Goal: Information Seeking & Learning: Find contact information

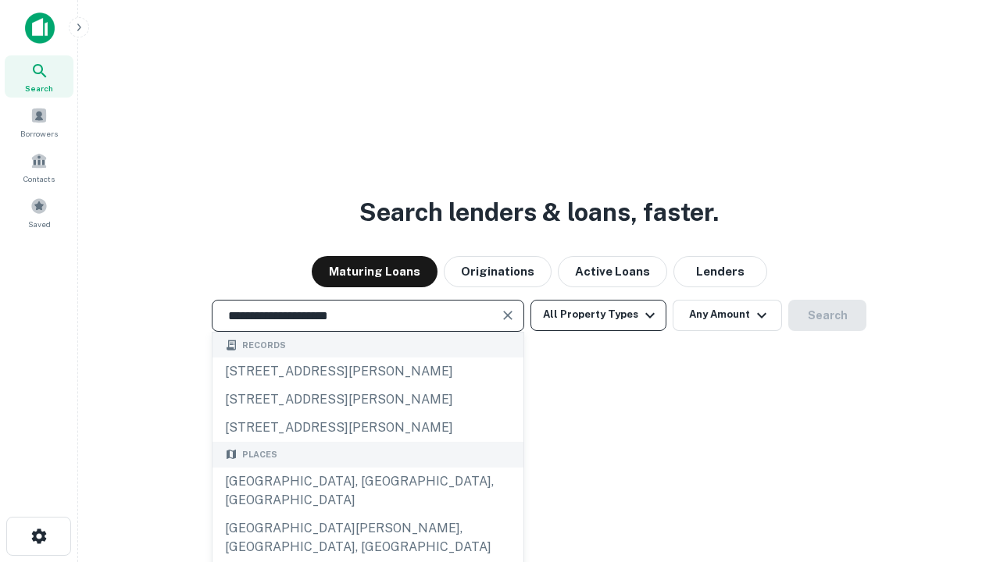
click at [367, 515] on div "Santa Monica, CA, USA" at bounding box center [367, 491] width 311 height 47
click at [598, 315] on button "All Property Types" at bounding box center [598, 315] width 136 height 31
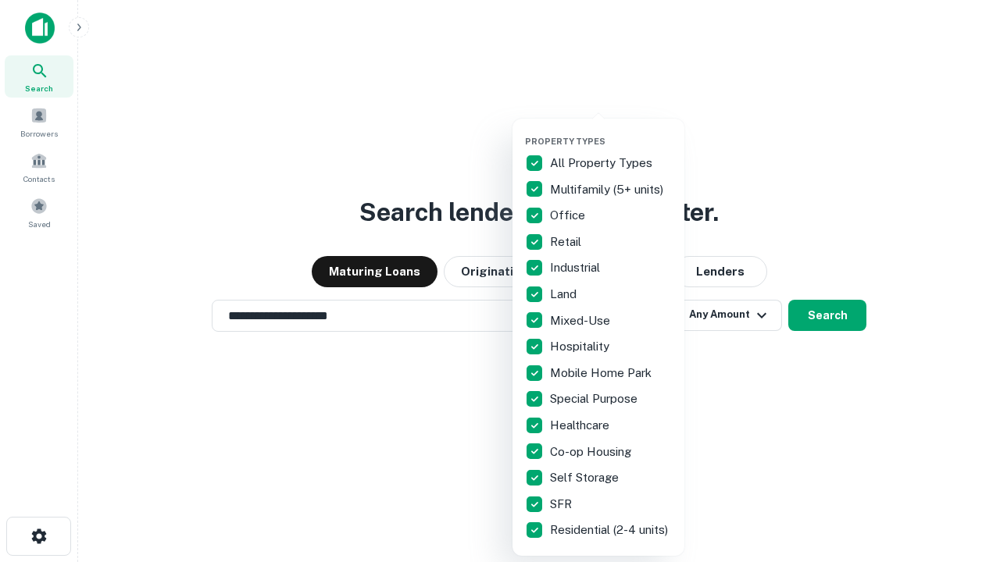
type input "**********"
click at [611, 131] on button "button" at bounding box center [611, 131] width 172 height 1
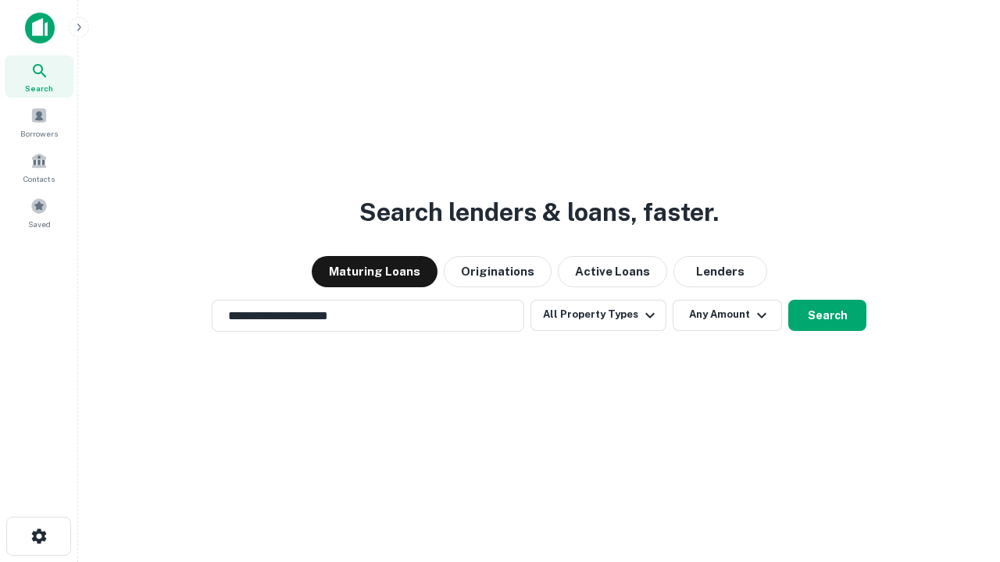
scroll to position [24, 0]
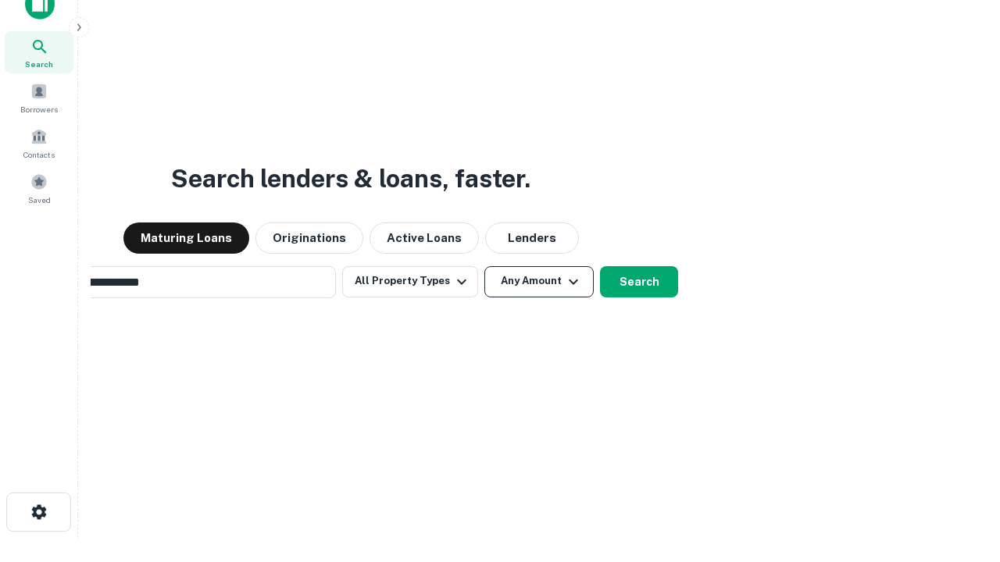
click at [484, 266] on button "Any Amount" at bounding box center [538, 281] width 109 height 31
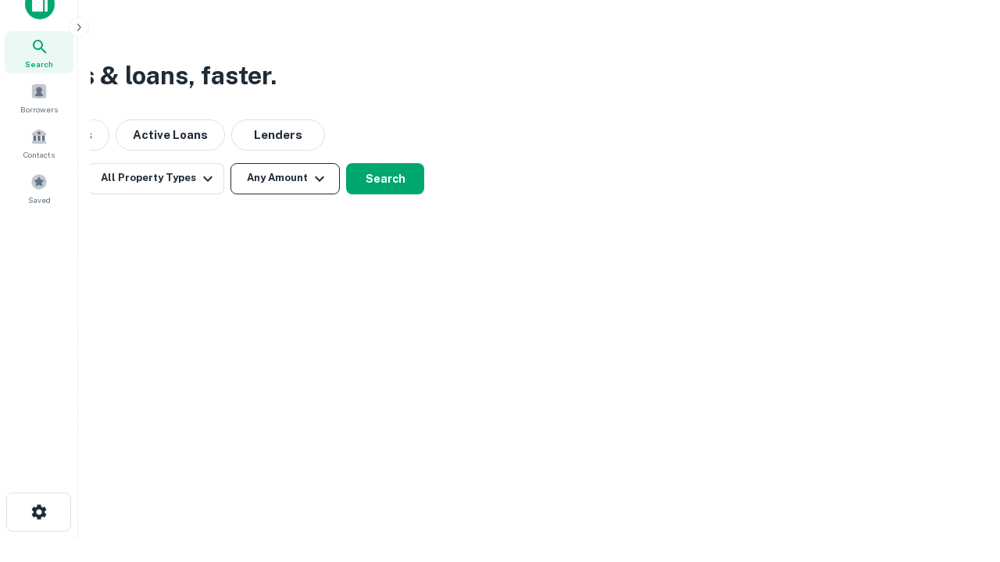
scroll to position [25, 0]
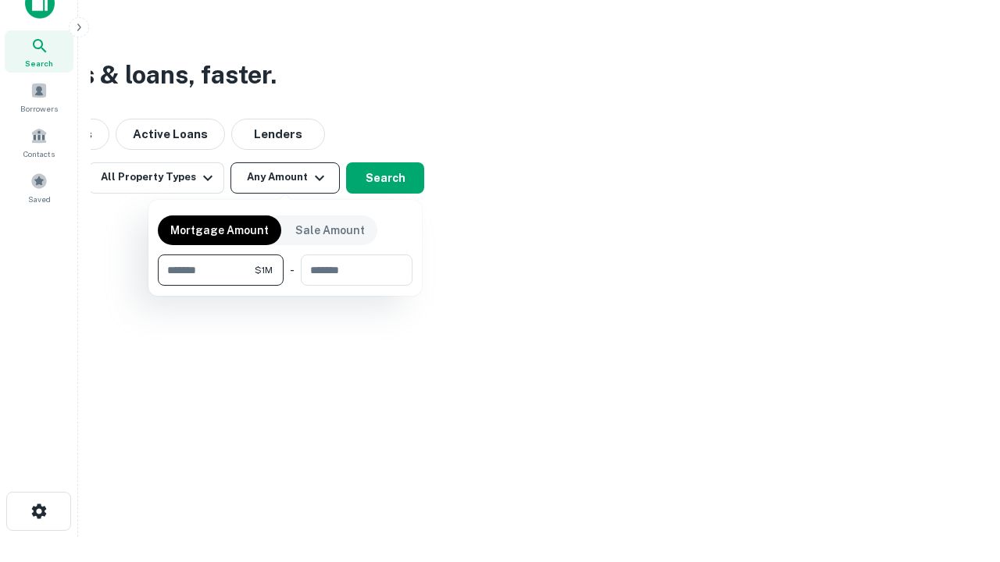
type input "*******"
click at [285, 286] on button "button" at bounding box center [285, 286] width 255 height 1
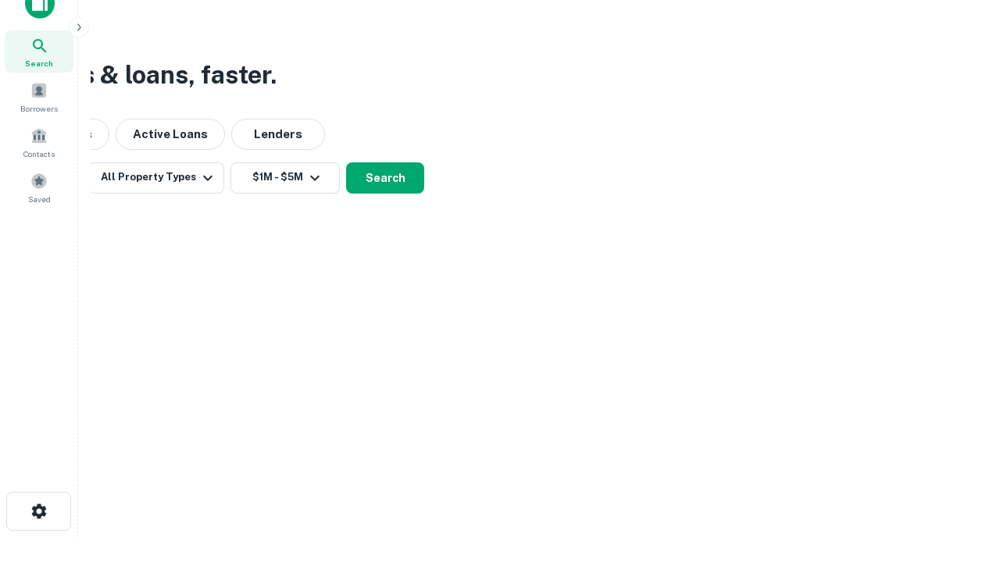
scroll to position [9, 288]
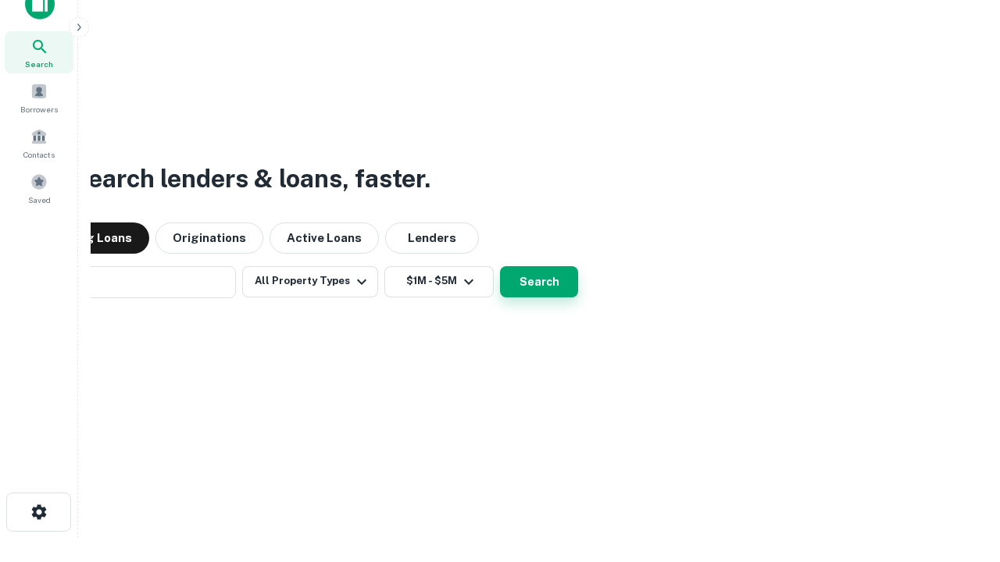
click at [500, 266] on button "Search" at bounding box center [539, 281] width 78 height 31
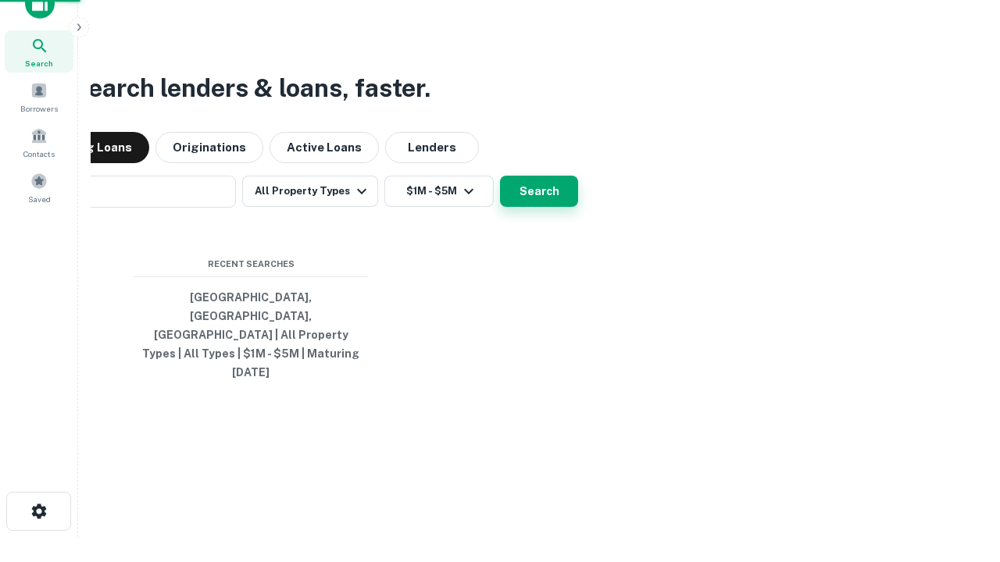
scroll to position [41, 442]
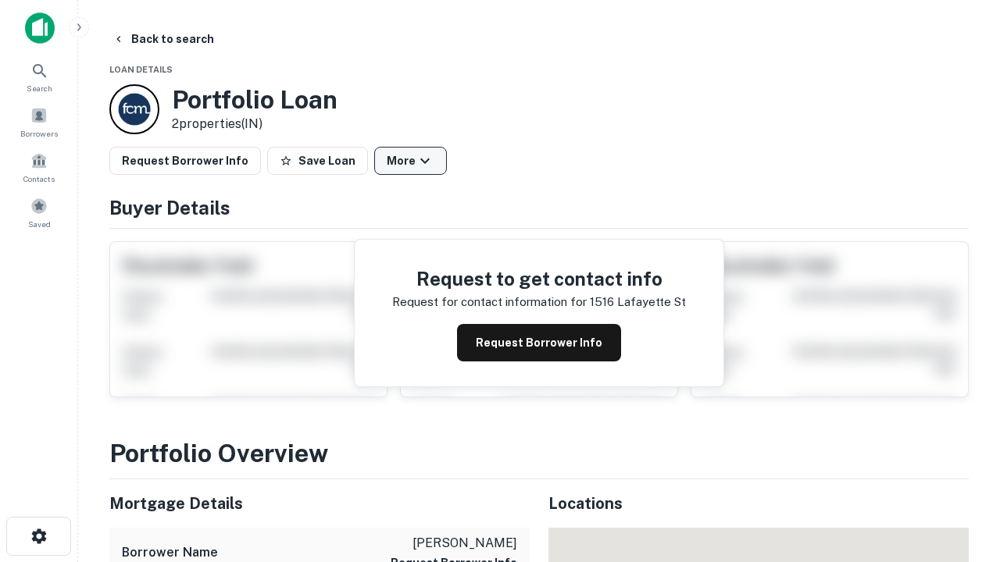
click at [410, 161] on button "More" at bounding box center [410, 161] width 73 height 28
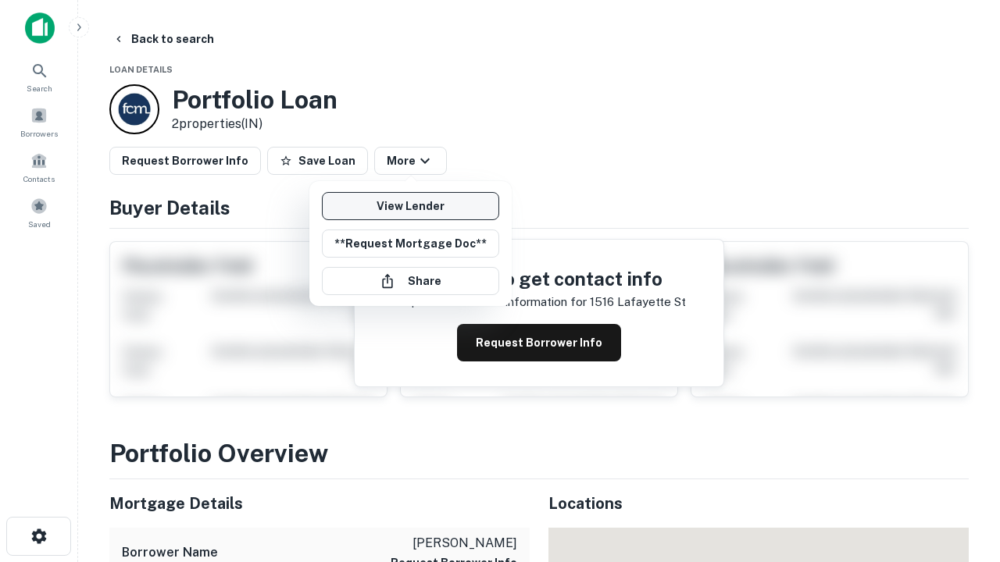
click at [410, 206] on link "View Lender" at bounding box center [410, 206] width 177 height 28
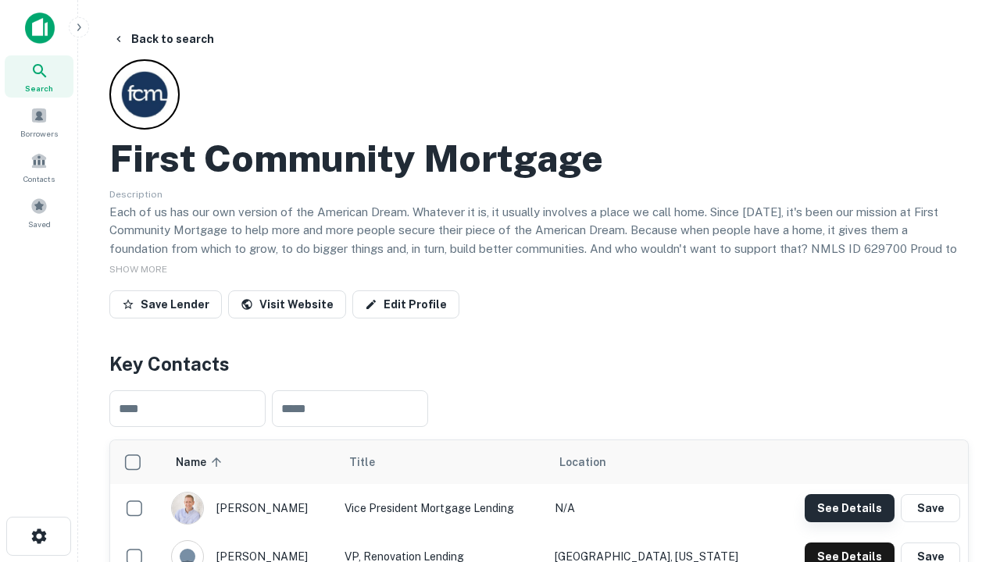
click at [849, 508] on button "See Details" at bounding box center [849, 508] width 90 height 28
click at [38, 537] on icon "button" at bounding box center [39, 536] width 19 height 19
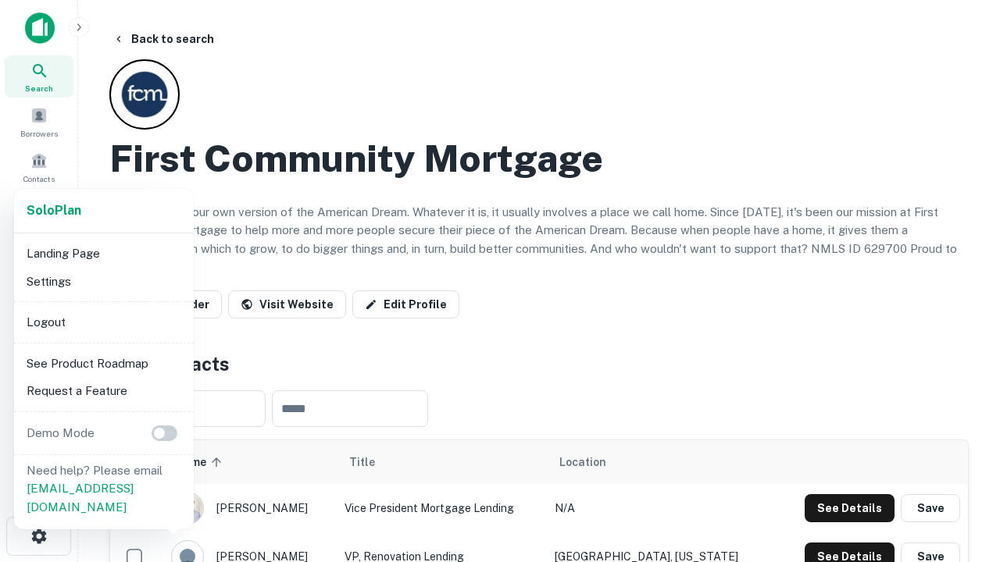
click at [103, 322] on li "Logout" at bounding box center [103, 323] width 167 height 28
